Goal: Task Accomplishment & Management: Manage account settings

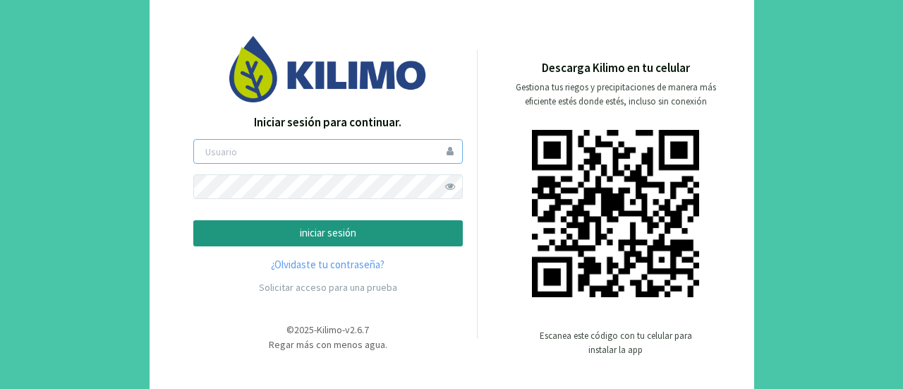
type input "eclipse"
click at [335, 231] on p "iniciar sesión" at bounding box center [328, 233] width 246 height 16
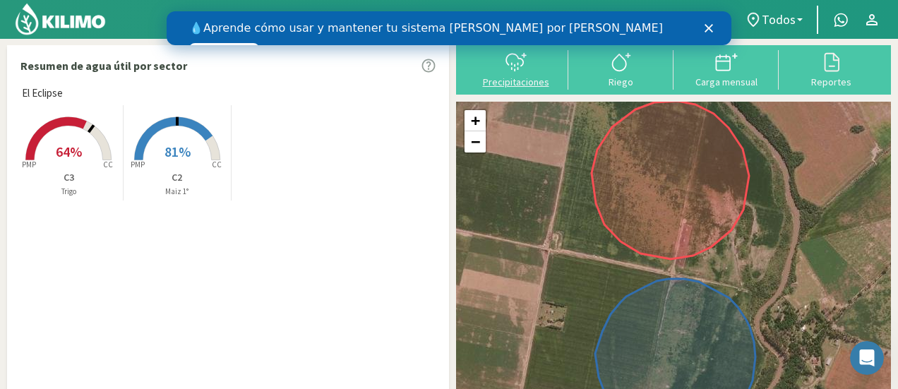
click at [520, 70] on icon at bounding box center [516, 62] width 23 height 23
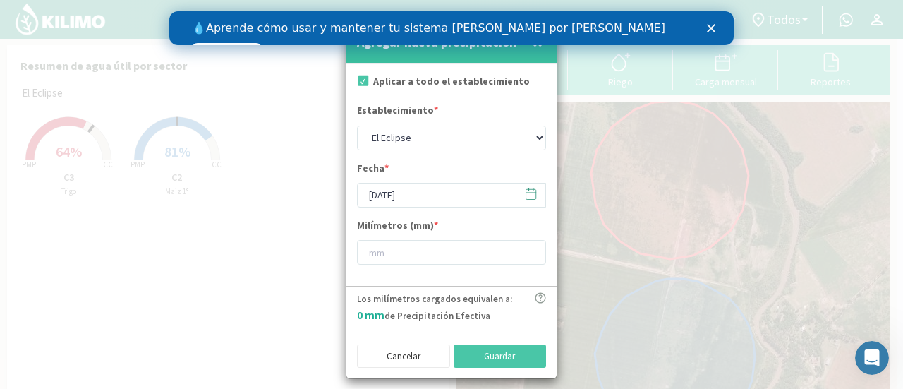
click at [711, 25] on icon "Cerrar" at bounding box center [711, 28] width 8 height 8
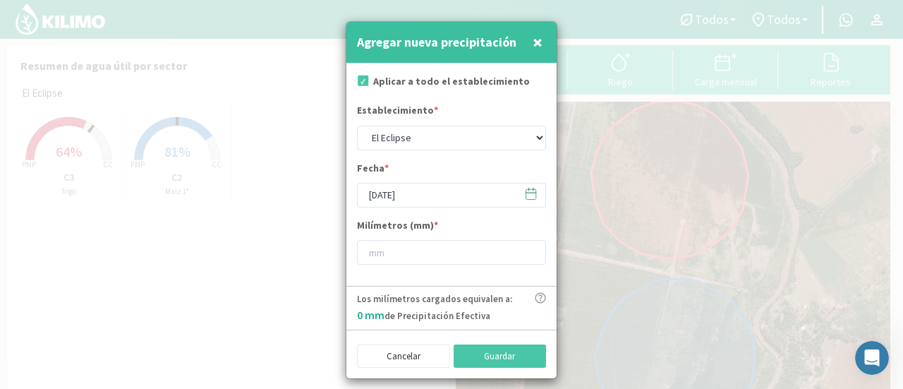
click at [538, 42] on span "×" at bounding box center [538, 41] width 10 height 23
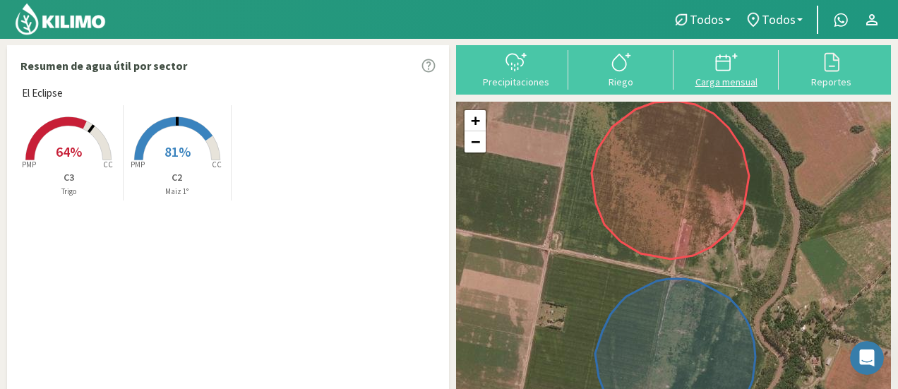
click at [726, 59] on icon at bounding box center [726, 62] width 23 height 23
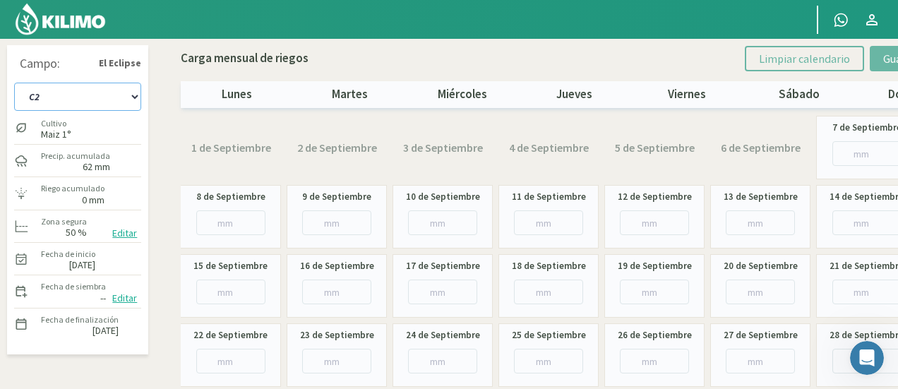
click at [132, 92] on select "C2 C3" at bounding box center [77, 97] width 127 height 28
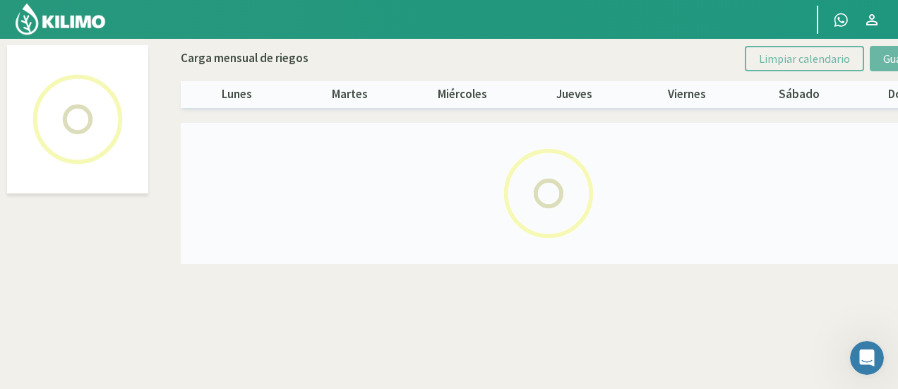
select select "1: Object"
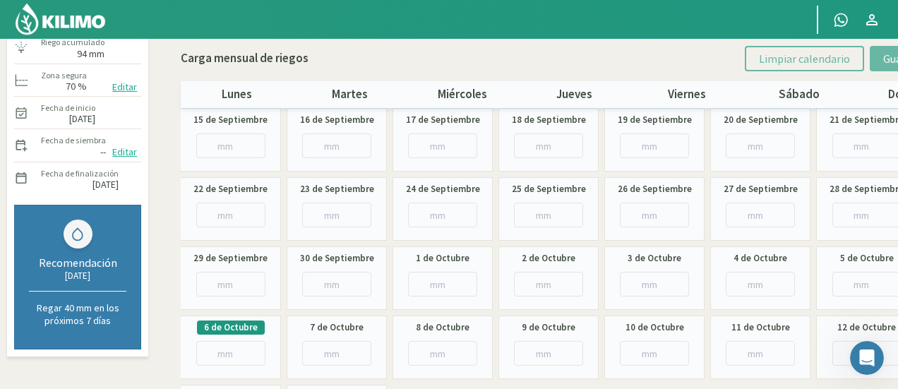
scroll to position [152, 0]
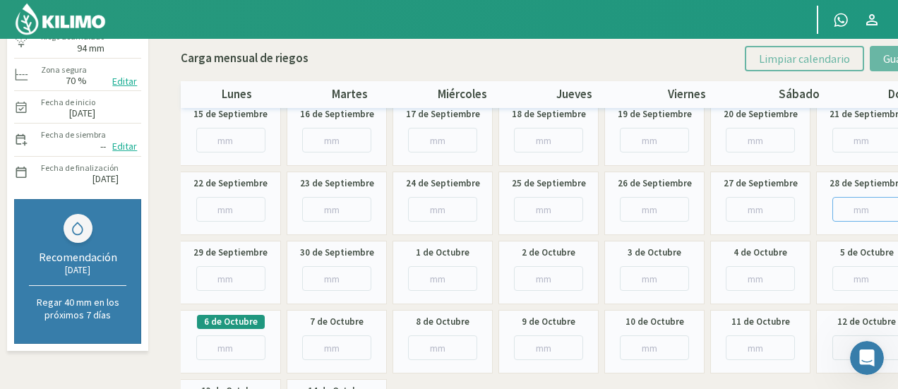
click at [858, 211] on input "number" at bounding box center [866, 209] width 69 height 25
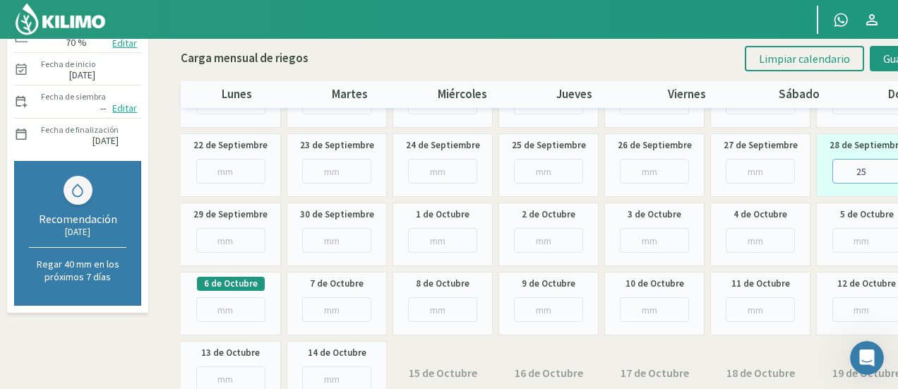
scroll to position [212, 0]
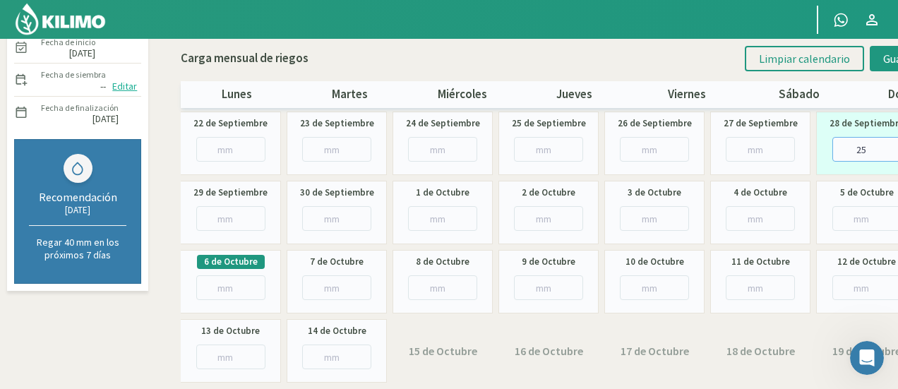
type input "2"
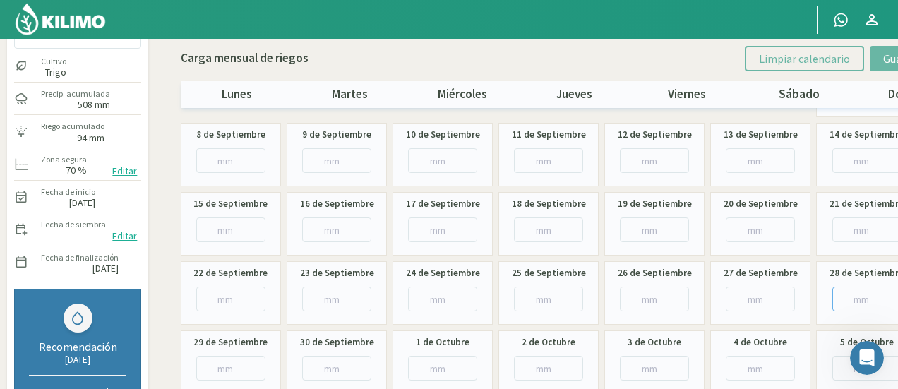
scroll to position [64, 0]
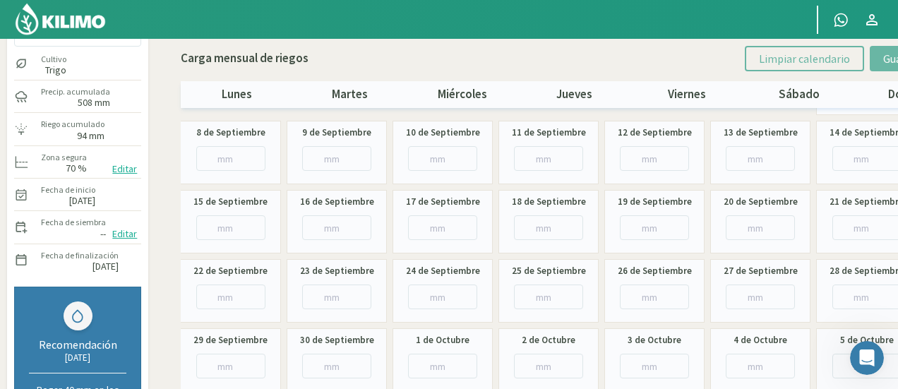
click at [78, 132] on label "94 mm" at bounding box center [91, 135] width 28 height 9
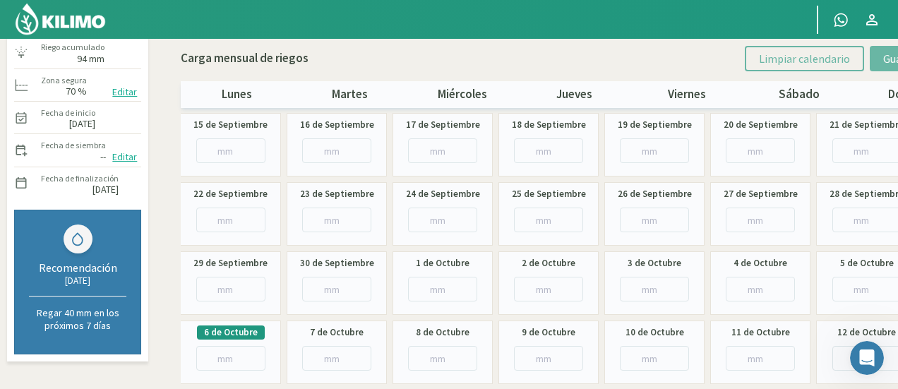
scroll to position [141, 0]
click at [764, 287] on input "number" at bounding box center [760, 289] width 69 height 25
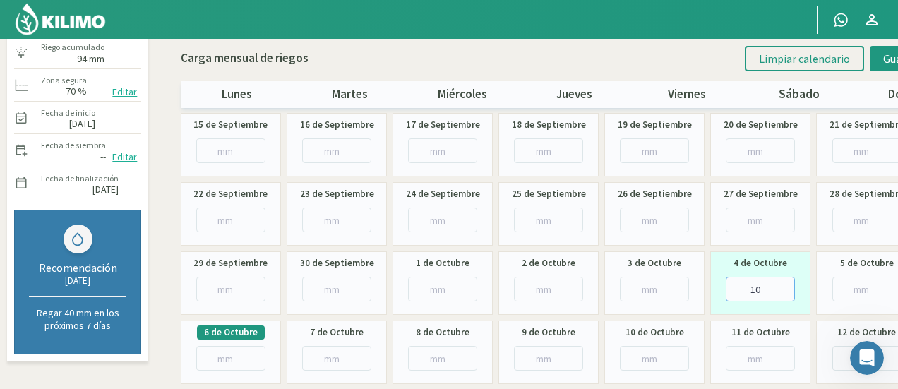
type input "10"
click at [861, 292] on input "number" at bounding box center [866, 289] width 69 height 25
type input "5"
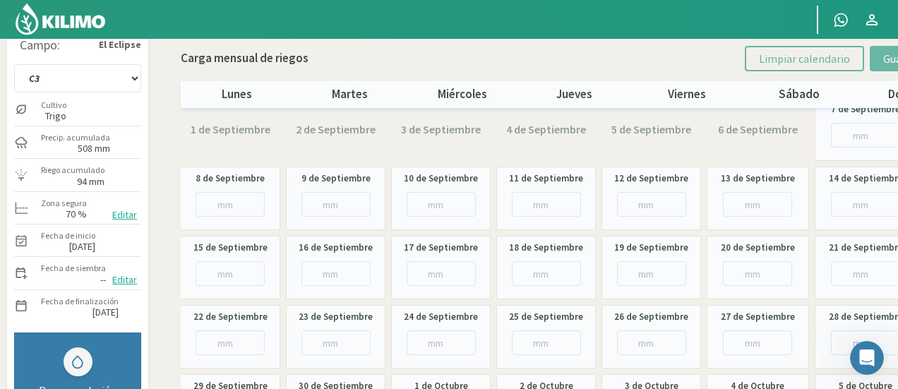
scroll to position [0, 0]
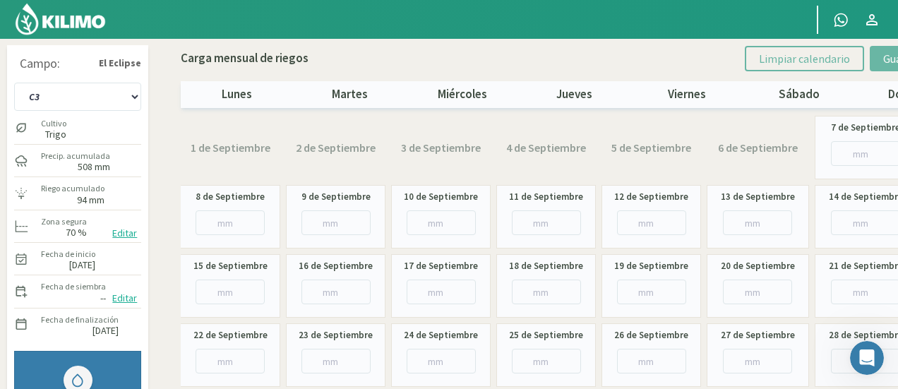
select select "2: Object"
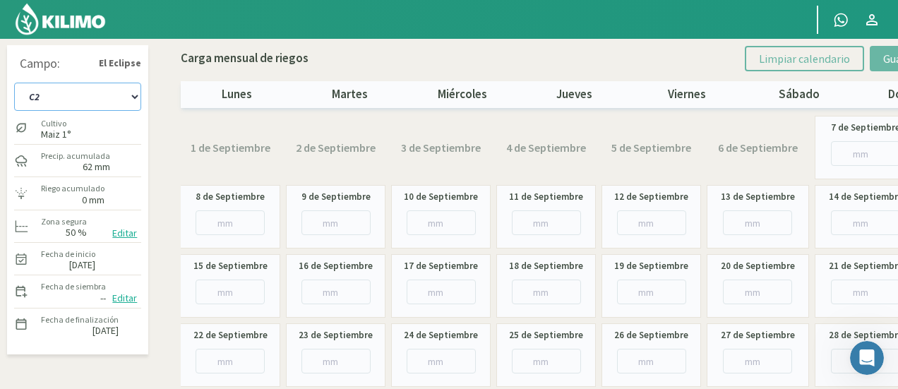
click at [133, 95] on select "C2 C3" at bounding box center [77, 97] width 127 height 28
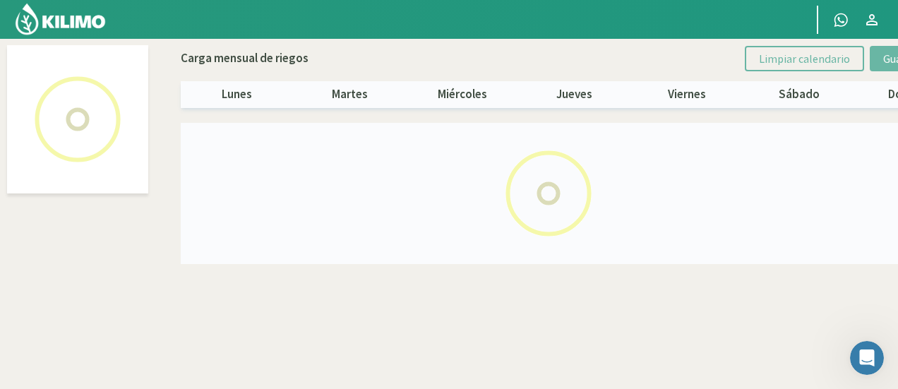
select select "1: Object"
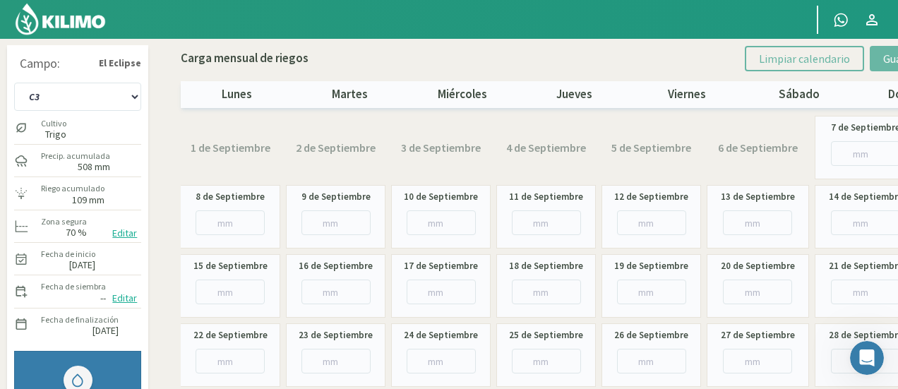
click at [78, 200] on label "109 mm" at bounding box center [88, 199] width 32 height 9
click at [20, 193] on icon at bounding box center [21, 193] width 14 height 14
click at [253, 60] on p "Carga mensual de riegos" at bounding box center [245, 58] width 128 height 18
click at [870, 18] on div "Principal Contactar ejecutivo Perfil Perfil Salir Campo: El Eclipse C2 C3 Culti…" at bounding box center [449, 325] width 898 height 651
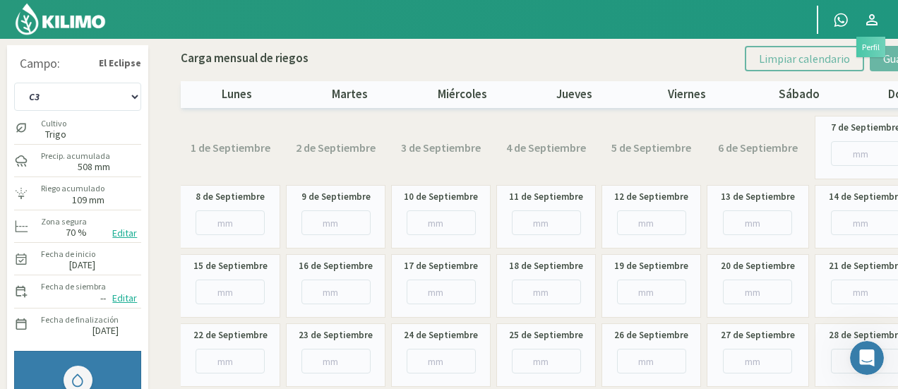
click at [870, 18] on icon at bounding box center [871, 19] width 11 height 11
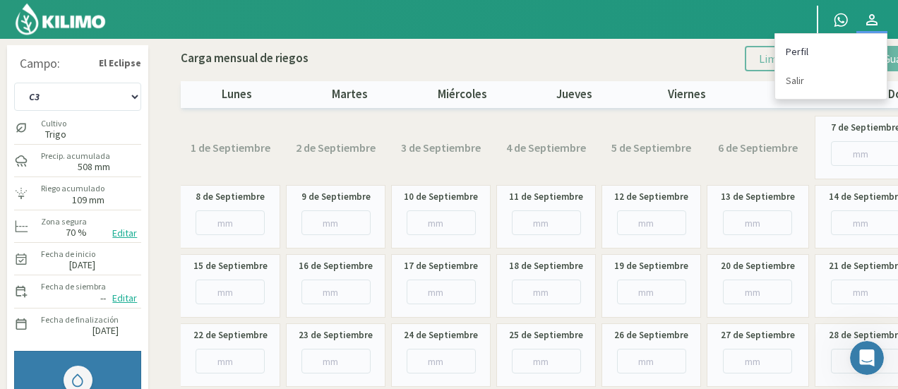
click at [795, 53] on link "Perfil" at bounding box center [831, 51] width 112 height 29
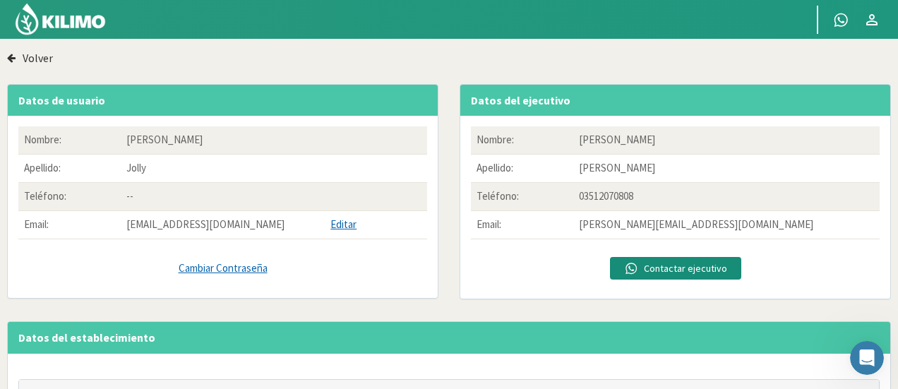
click at [21, 55] on button "Volver" at bounding box center [30, 57] width 46 height 25
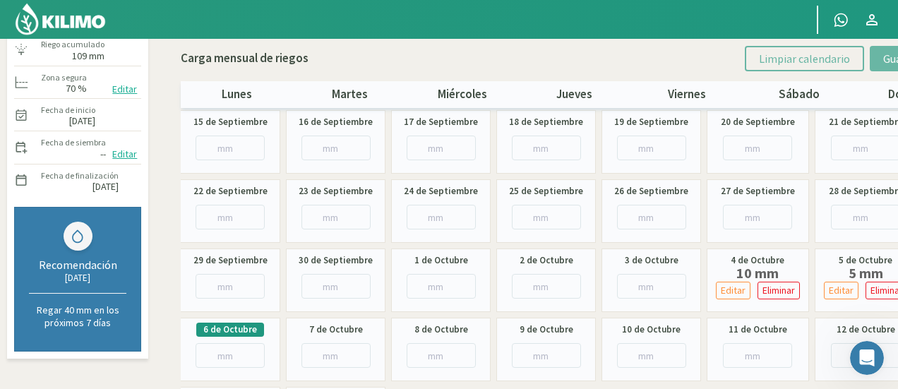
scroll to position [136, 0]
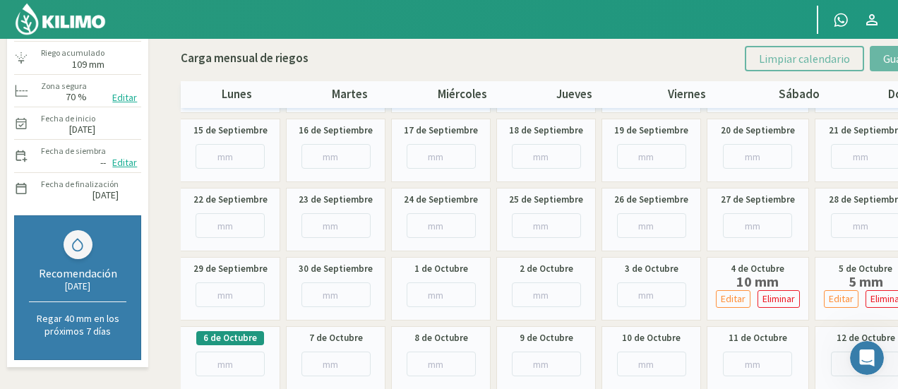
click at [234, 336] on label "6 de Octubre" at bounding box center [230, 338] width 54 height 14
click at [70, 103] on div "[PERSON_NAME] 70 %" at bounding box center [64, 91] width 49 height 30
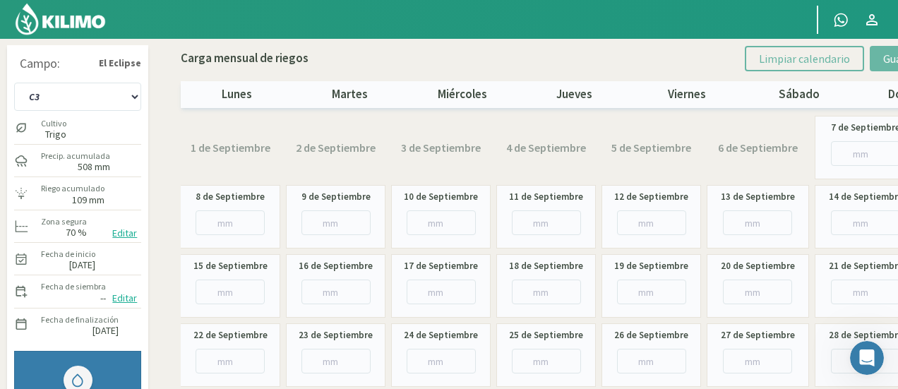
click at [191, 54] on p "Carga mensual de riegos" at bounding box center [245, 58] width 128 height 18
select select "2: Object"
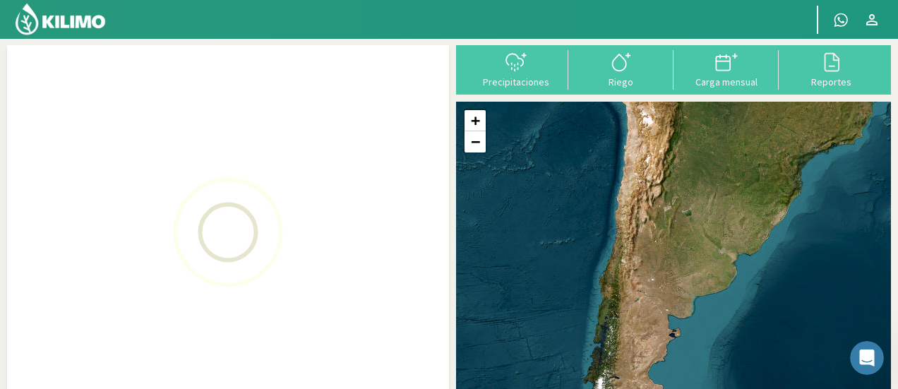
select select "0: Object"
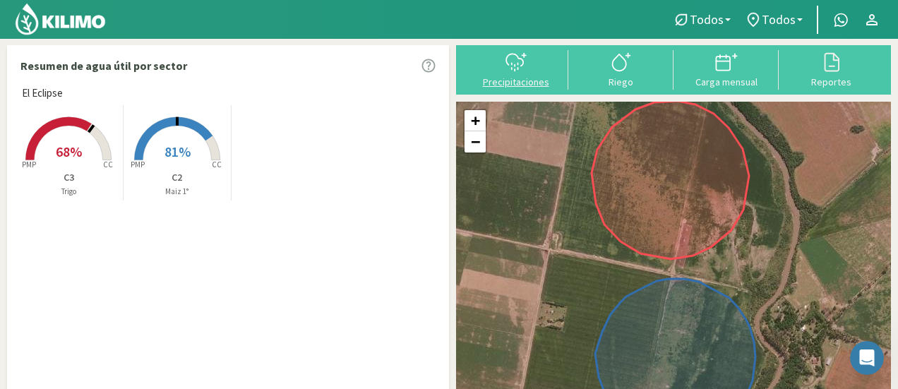
click at [512, 73] on icon at bounding box center [516, 62] width 23 height 23
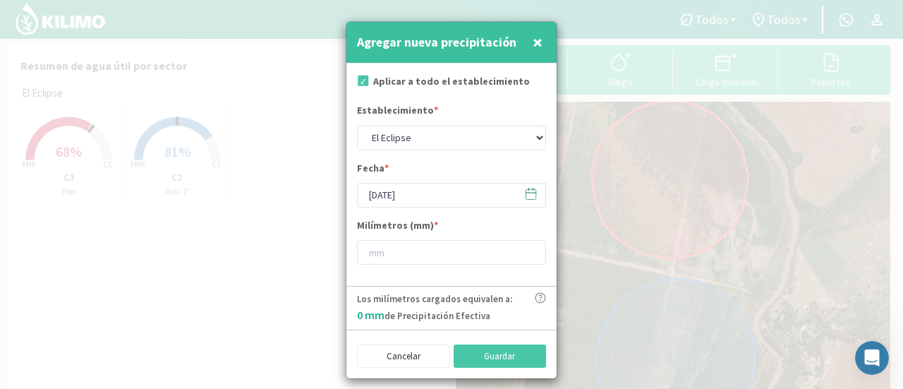
click at [531, 195] on icon at bounding box center [530, 193] width 13 height 13
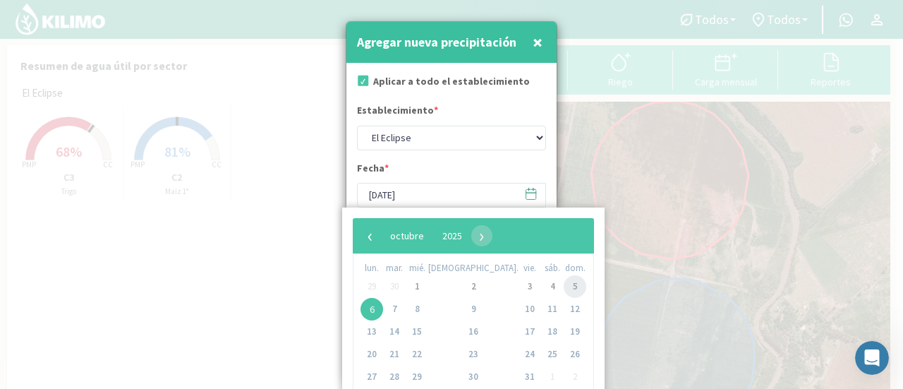
click at [564, 286] on span "5" at bounding box center [575, 286] width 23 height 23
type input "[DATE]"
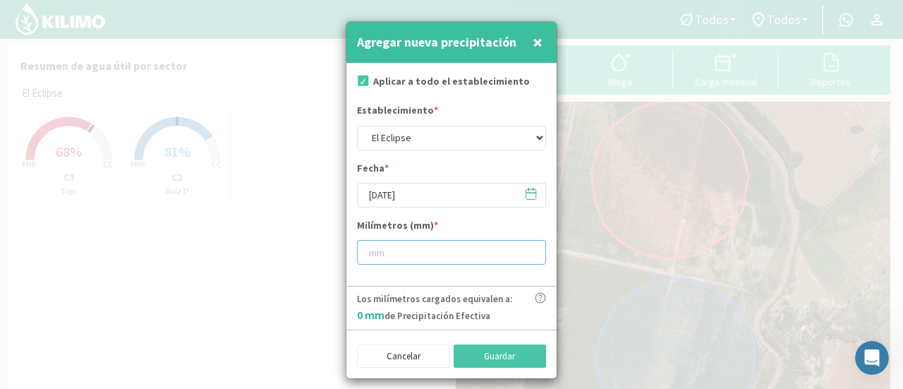
click at [377, 255] on input "number" at bounding box center [451, 252] width 189 height 25
type input "31"
click at [514, 355] on button "Guardar" at bounding box center [500, 356] width 93 height 24
click at [501, 347] on button "Guardar" at bounding box center [500, 356] width 93 height 24
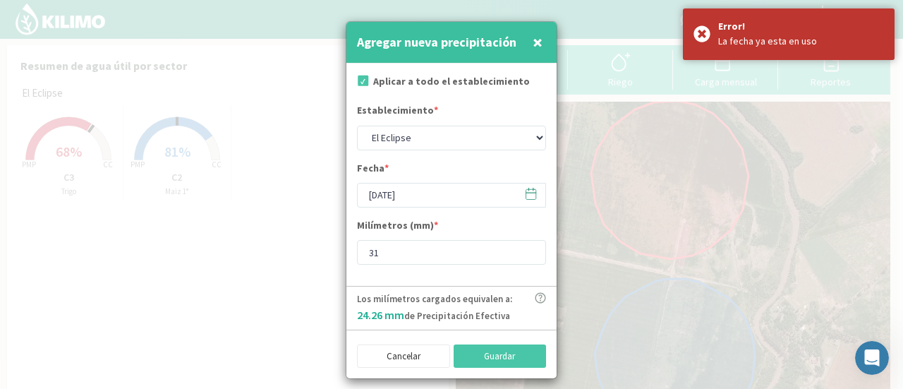
click at [541, 47] on span "×" at bounding box center [538, 41] width 10 height 23
type input "[DATE]"
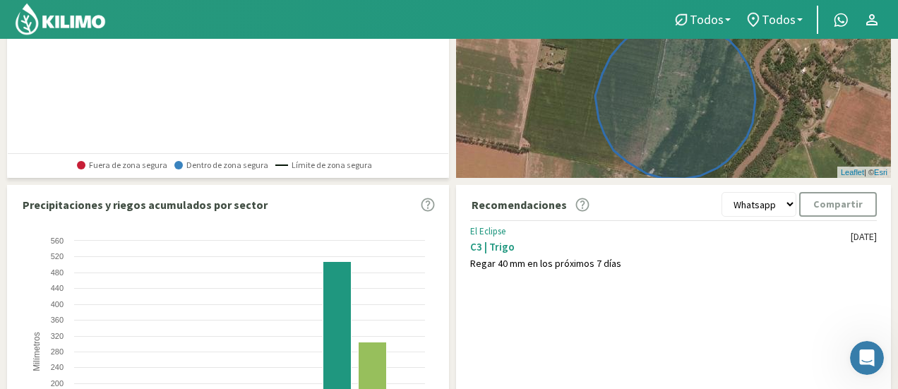
scroll to position [236, 0]
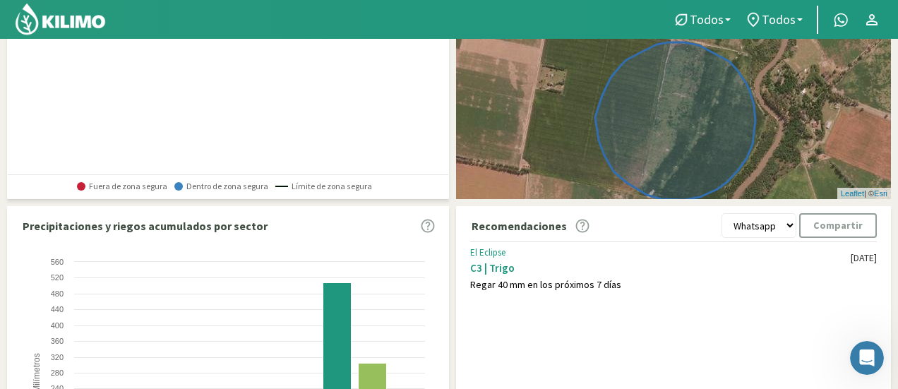
click at [791, 222] on select "Whatsapp Excel PDF" at bounding box center [758, 225] width 75 height 25
click at [577, 225] on icon at bounding box center [582, 226] width 14 height 14
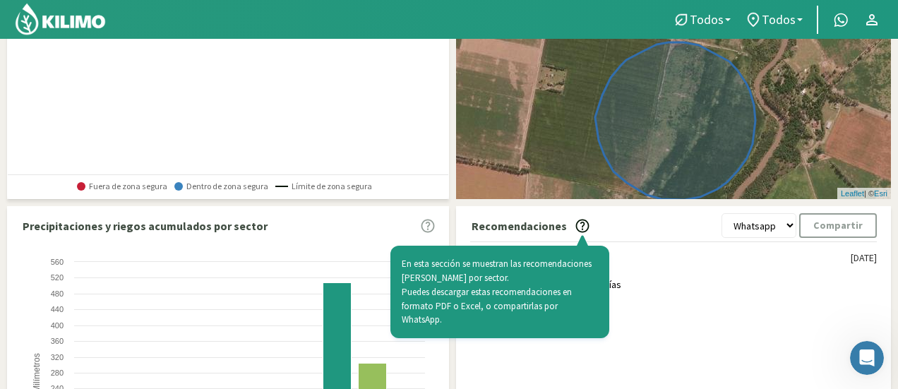
click at [575, 224] on icon at bounding box center [582, 226] width 14 height 14
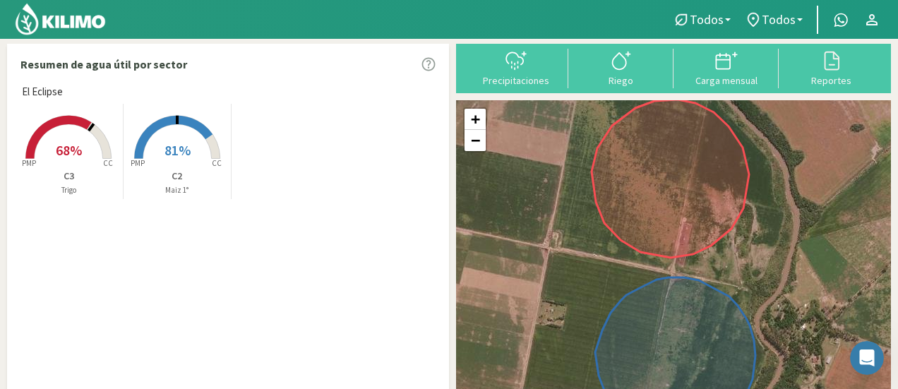
scroll to position [0, 0]
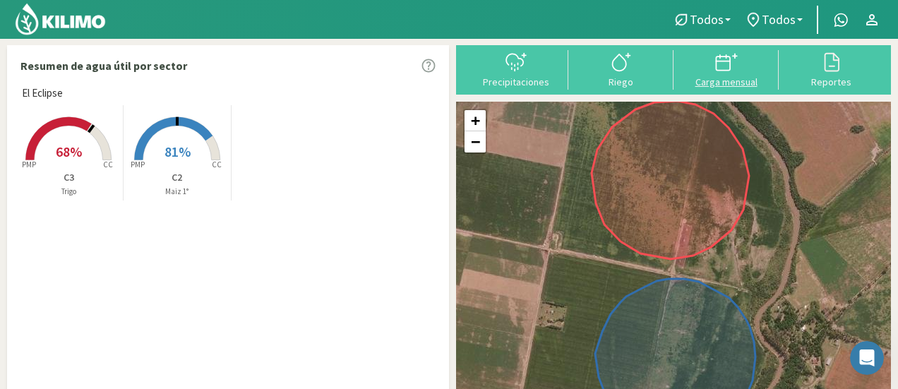
click at [716, 63] on icon at bounding box center [726, 62] width 23 height 23
